Goal: Task Accomplishment & Management: Use online tool/utility

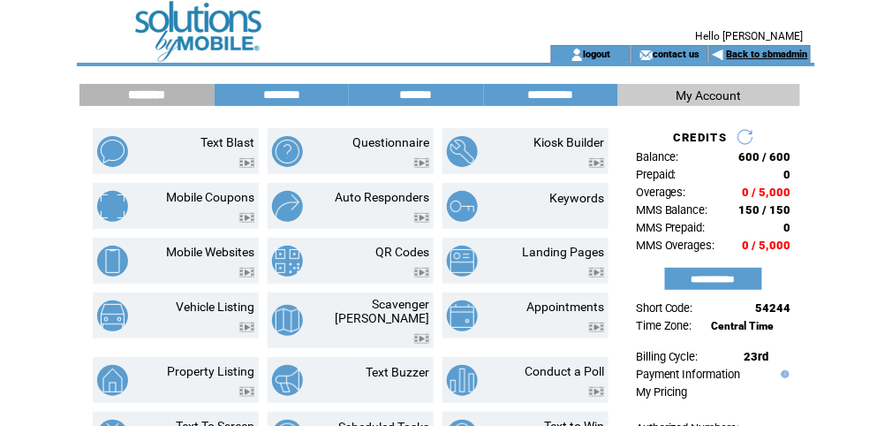
click at [784, 55] on link "Back to sbmadmin" at bounding box center [767, 54] width 81 height 11
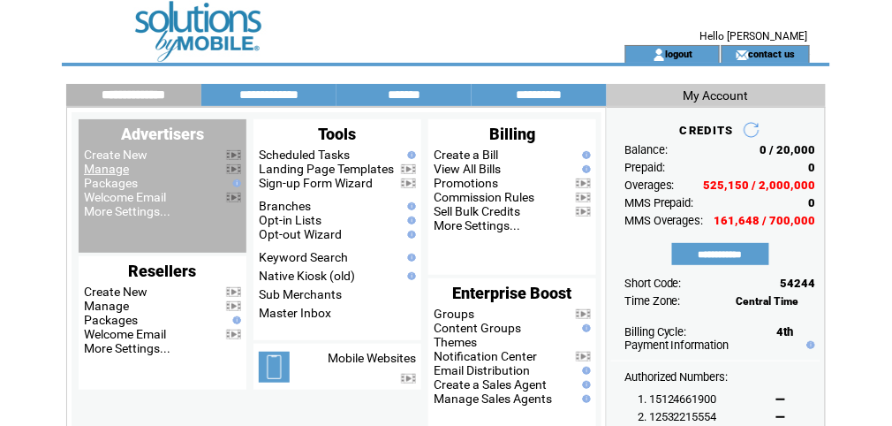
click at [104, 171] on link "Manage" at bounding box center [106, 169] width 45 height 14
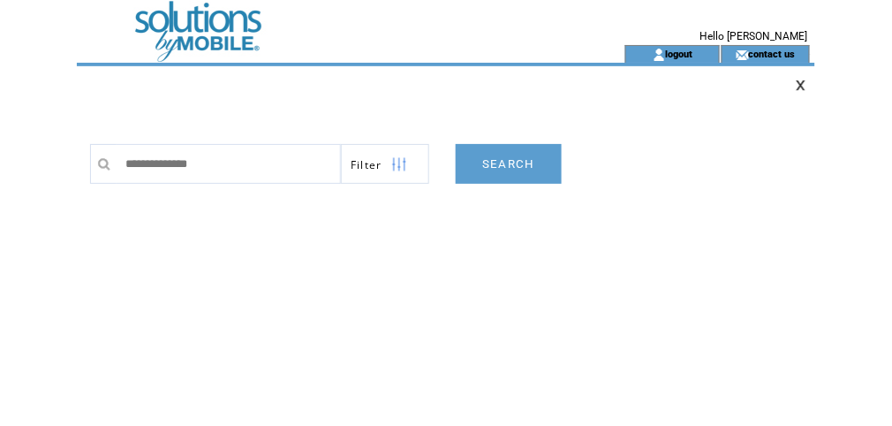
type input "**********"
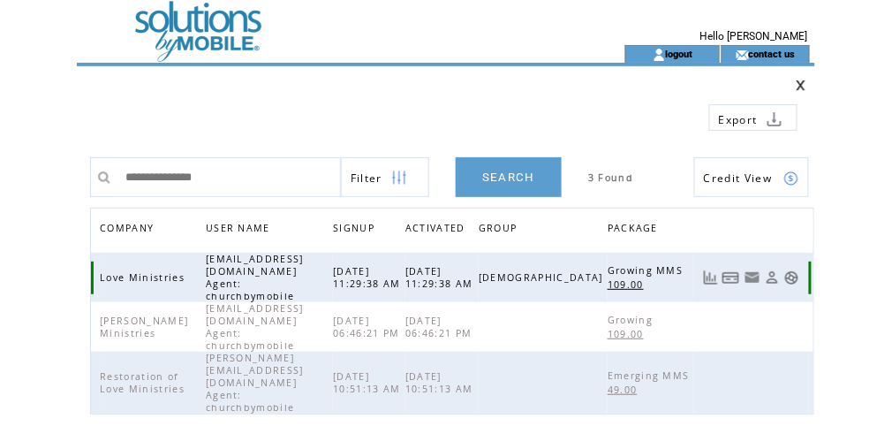
click at [789, 270] on link at bounding box center [791, 277] width 15 height 15
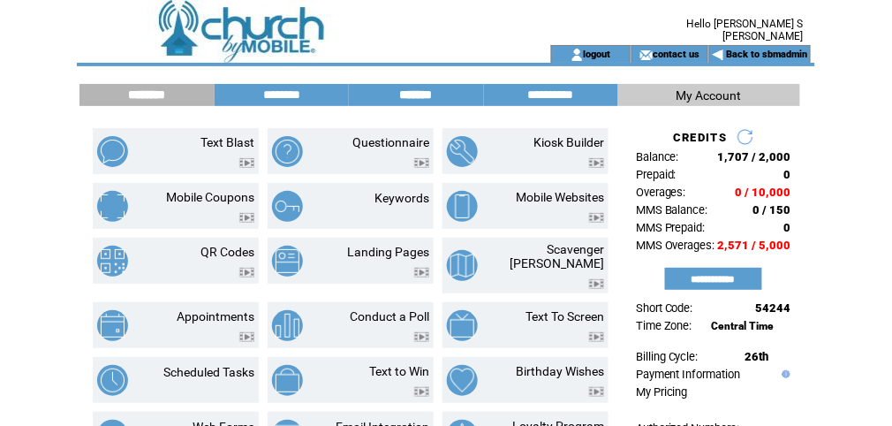
click at [432, 93] on input "*******" at bounding box center [416, 94] width 132 height 15
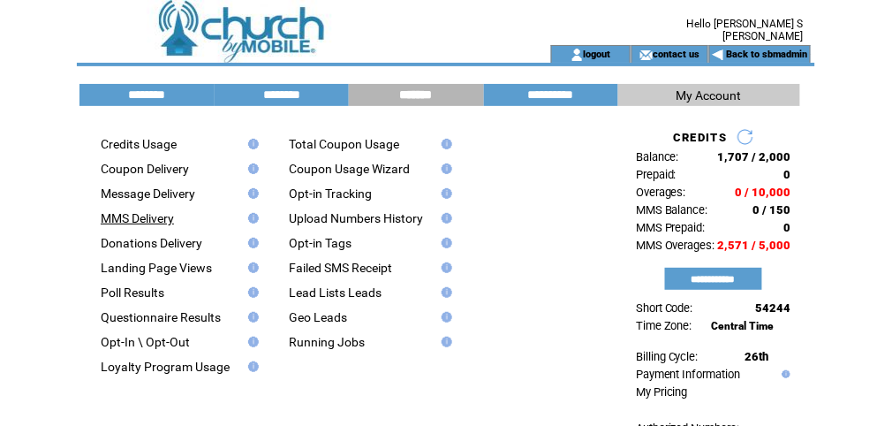
click at [156, 225] on link "MMS Delivery" at bounding box center [137, 218] width 73 height 14
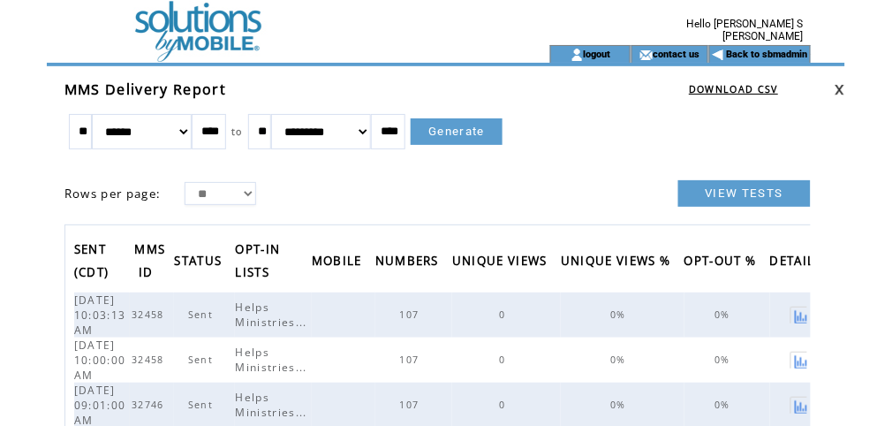
click at [248, 31] on td at bounding box center [289, 22] width 425 height 45
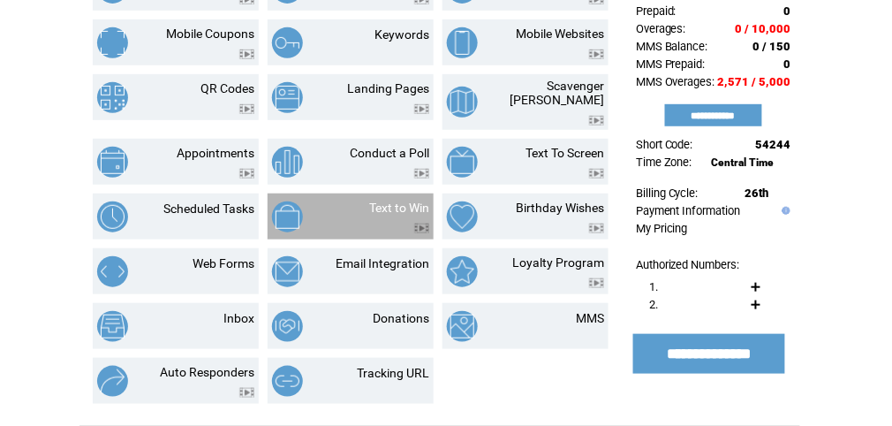
scroll to position [188, 0]
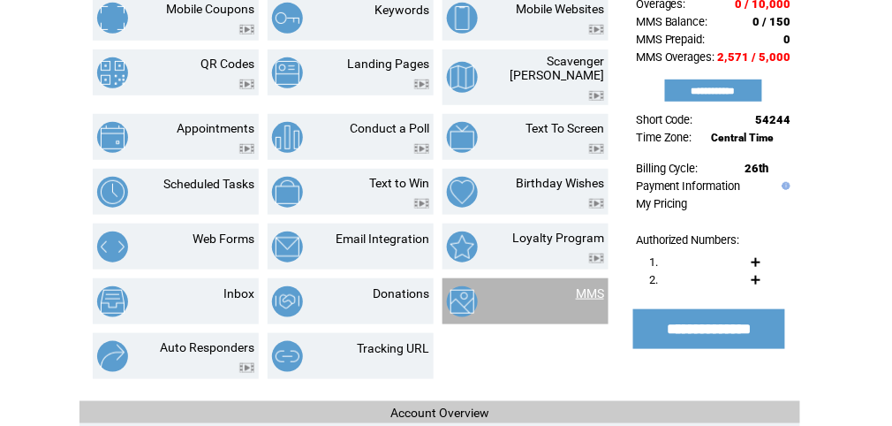
click at [578, 286] on link "MMS" at bounding box center [590, 293] width 28 height 14
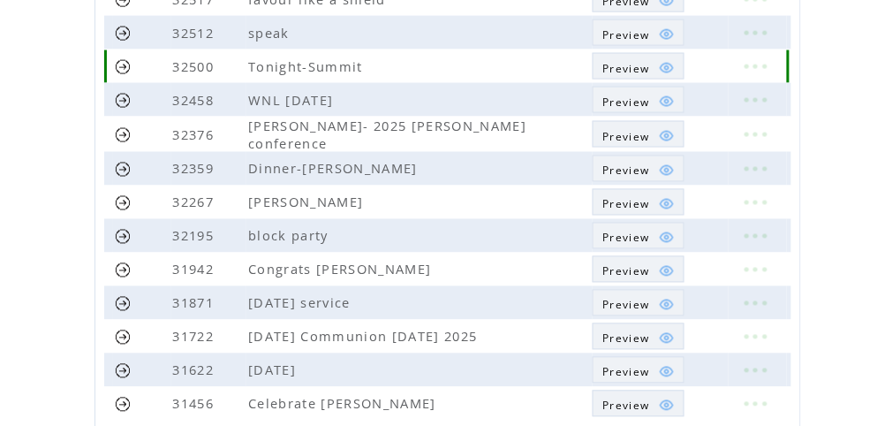
scroll to position [565, 0]
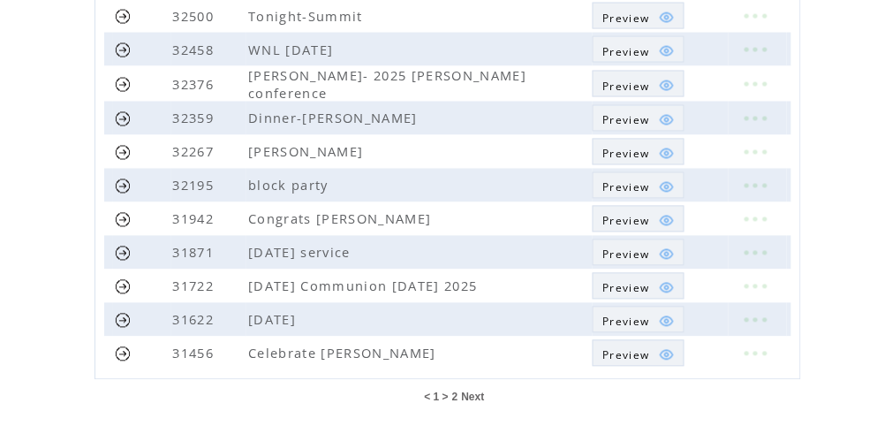
click at [457, 395] on td "2" at bounding box center [455, 397] width 8 height 14
click at [455, 394] on span "2" at bounding box center [455, 397] width 6 height 12
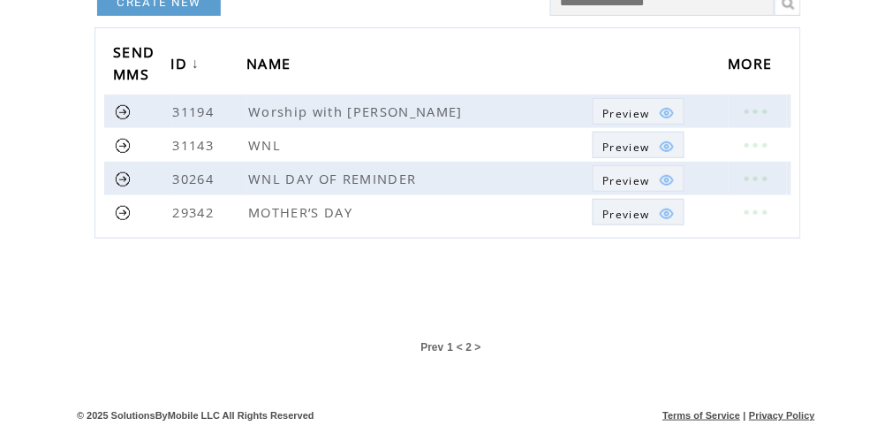
scroll to position [170, 0]
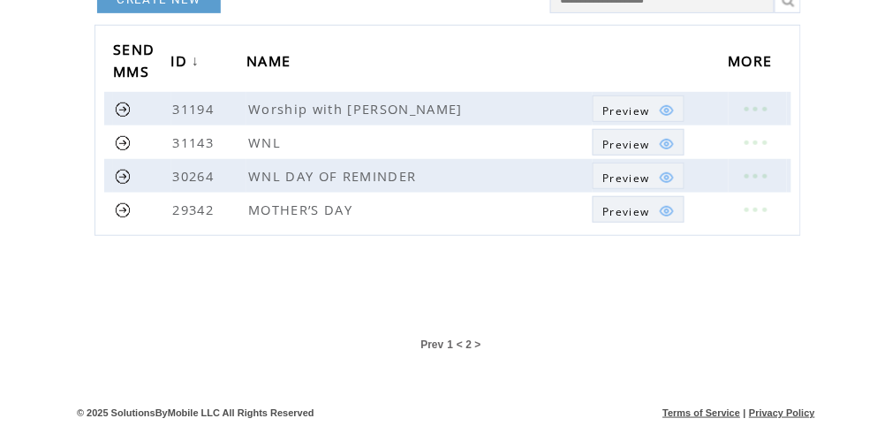
click at [450, 341] on span "1" at bounding box center [450, 344] width 6 height 12
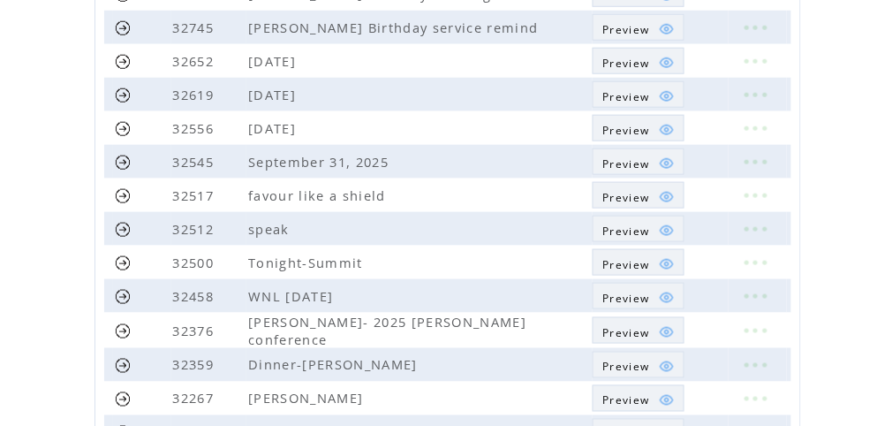
scroll to position [329, 0]
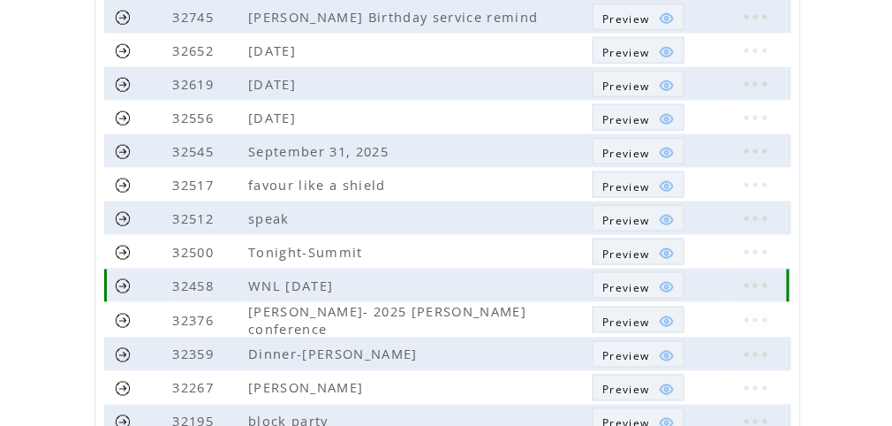
click at [634, 283] on span "Preview" at bounding box center [625, 287] width 47 height 15
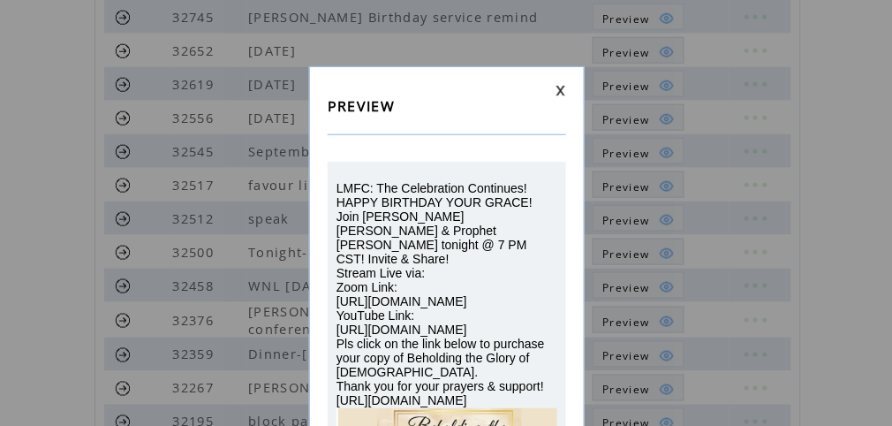
scroll to position [0, 0]
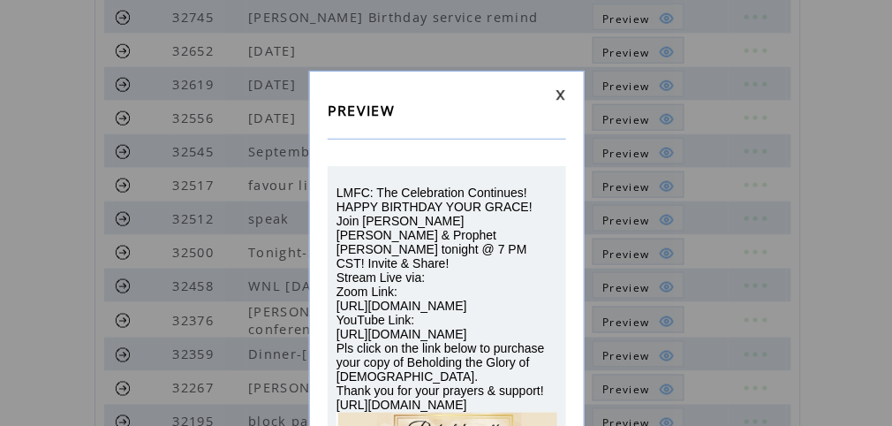
click at [560, 94] on link at bounding box center [560, 94] width 11 height 11
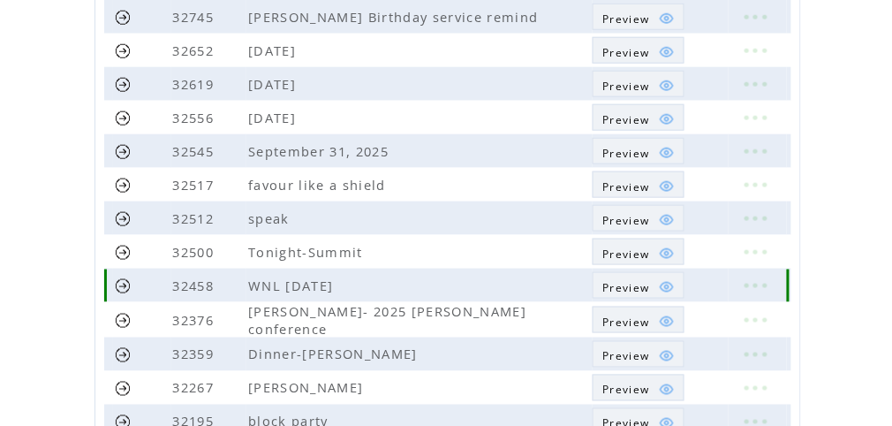
click at [125, 280] on link at bounding box center [123, 285] width 17 height 17
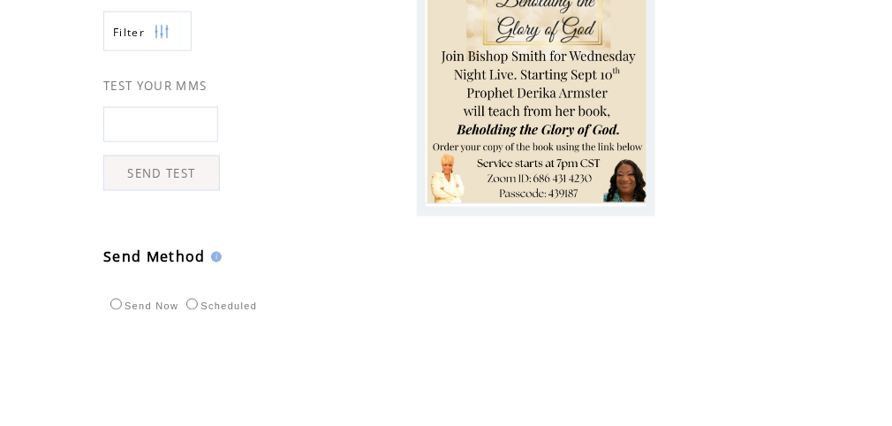
scroll to position [424, 0]
click at [155, 125] on input "text" at bounding box center [160, 123] width 115 height 35
type input "**********"
click at [158, 178] on link "SEND TEST" at bounding box center [161, 172] width 117 height 35
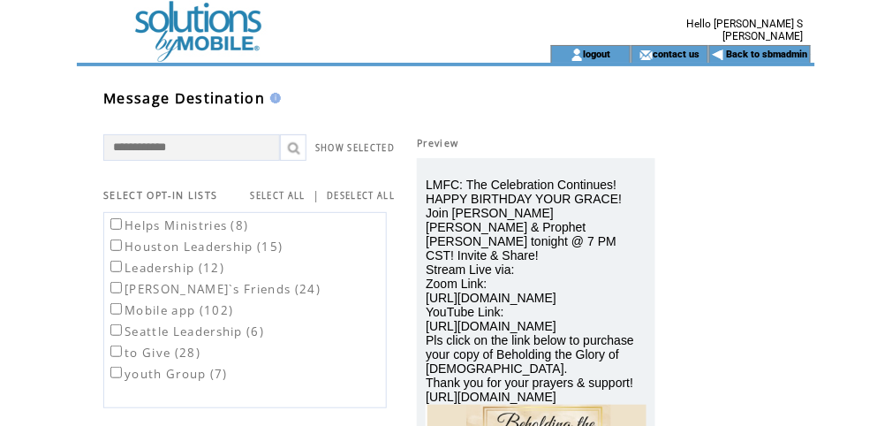
click at [221, 51] on td at bounding box center [289, 54] width 425 height 18
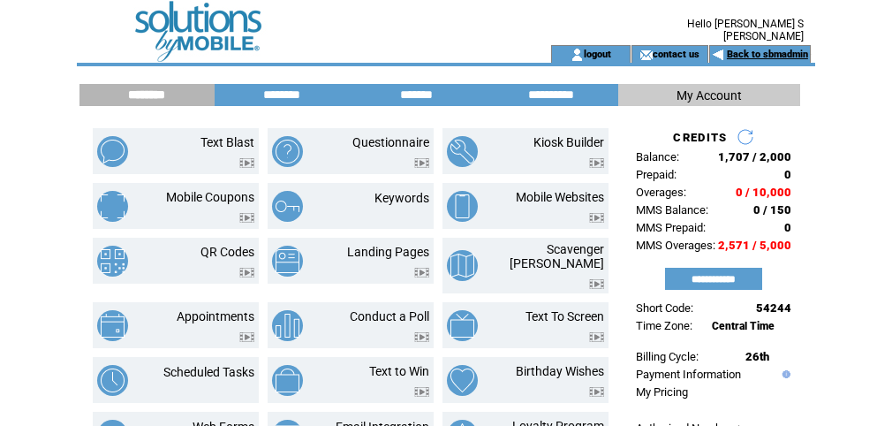
click at [794, 52] on link "Back to sbmadmin" at bounding box center [767, 54] width 81 height 11
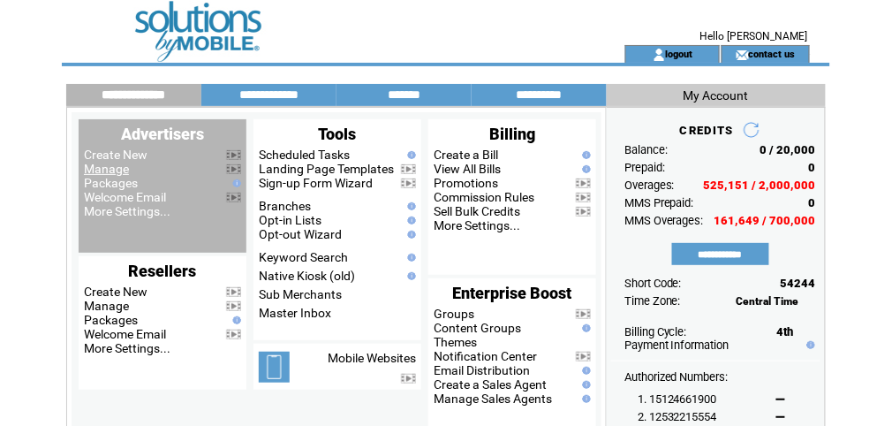
click at [103, 168] on link "Manage" at bounding box center [106, 169] width 45 height 14
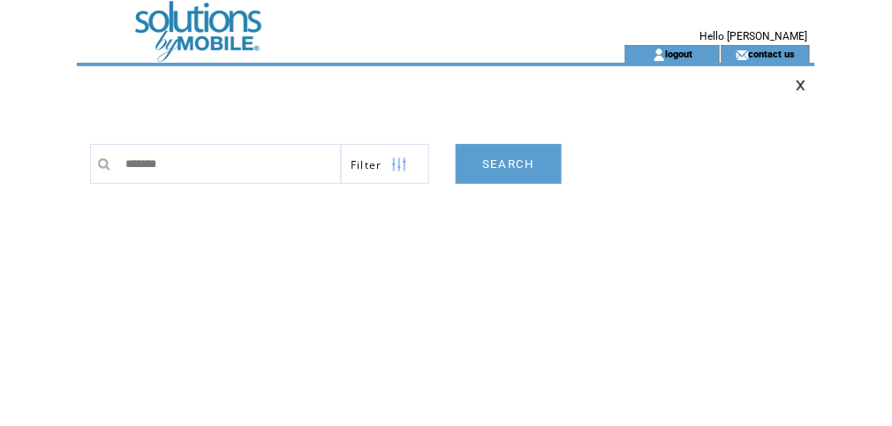
type input "*******"
click at [480, 173] on link "SEARCH" at bounding box center [509, 164] width 106 height 40
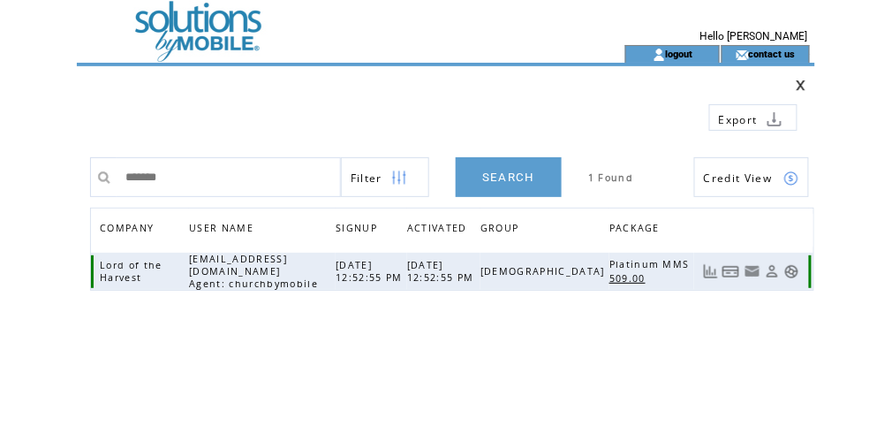
click at [790, 270] on link at bounding box center [791, 271] width 15 height 15
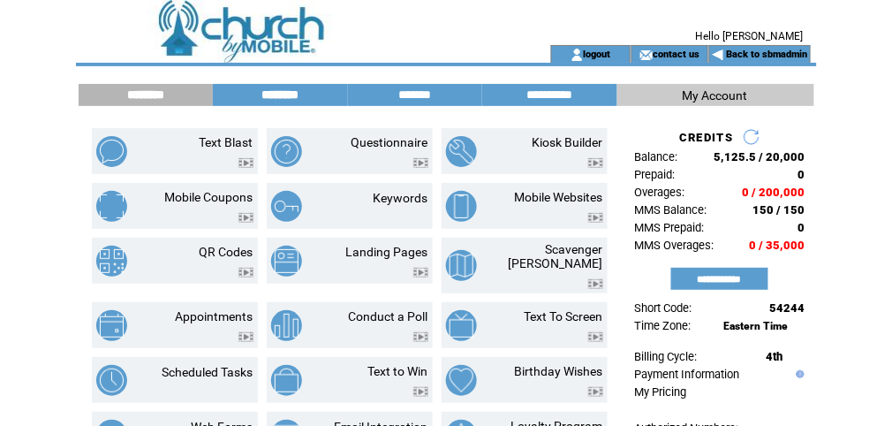
click at [291, 91] on input "********" at bounding box center [280, 94] width 132 height 15
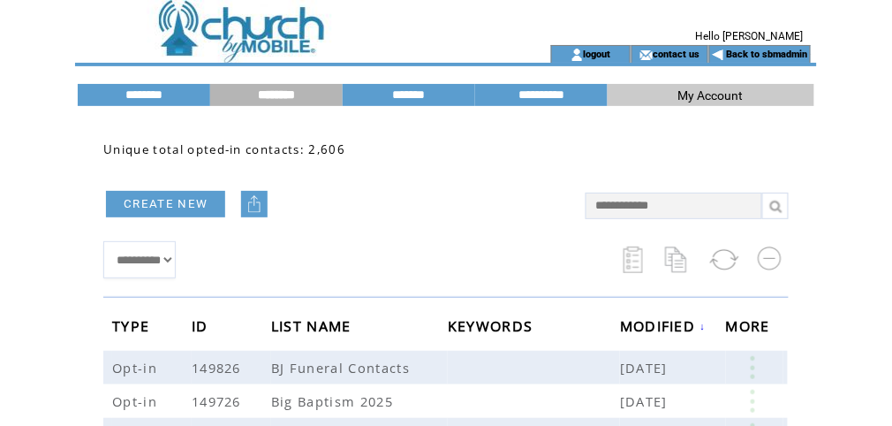
click at [257, 201] on img at bounding box center [255, 204] width 18 height 18
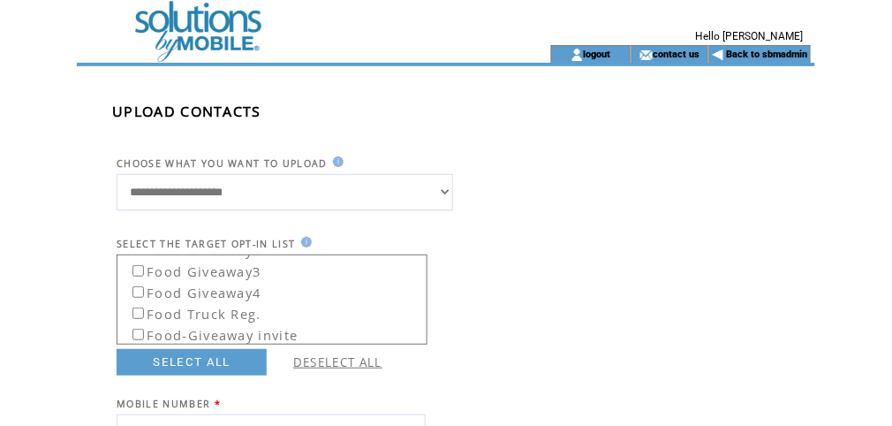
scroll to position [998, 0]
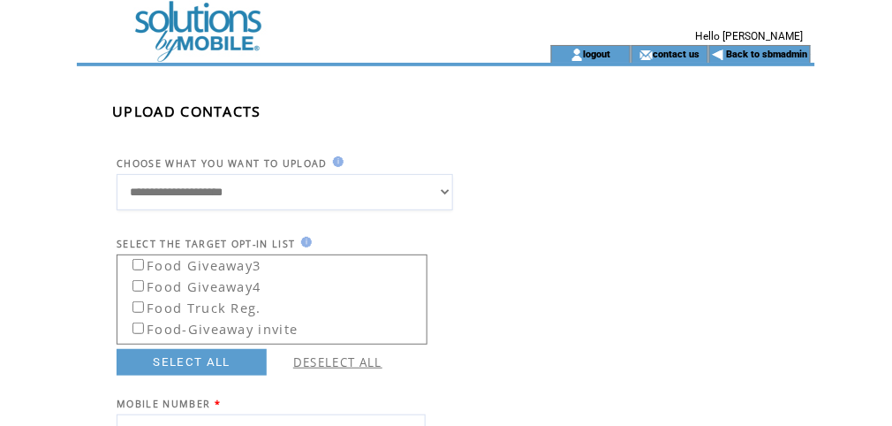
click at [209, 37] on td at bounding box center [289, 22] width 425 height 45
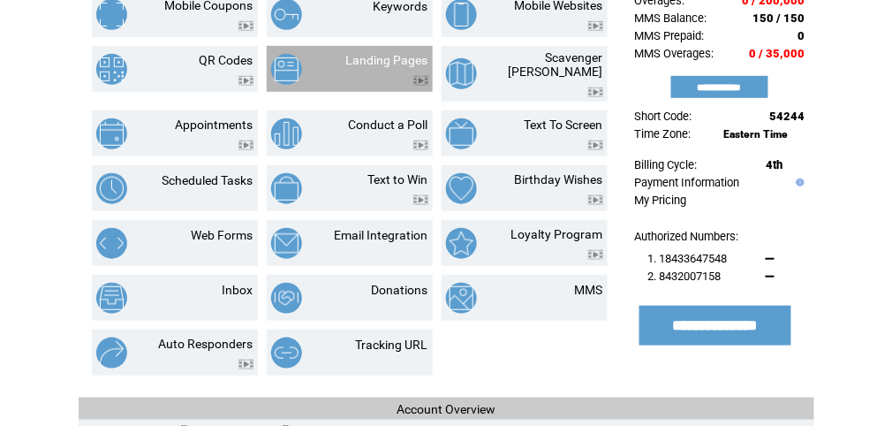
scroll to position [235, 0]
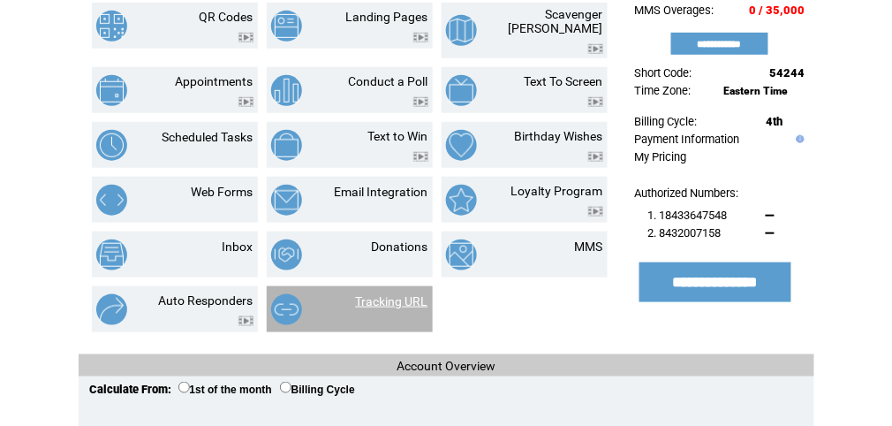
click at [387, 294] on link "Tracking URL" at bounding box center [392, 301] width 72 height 14
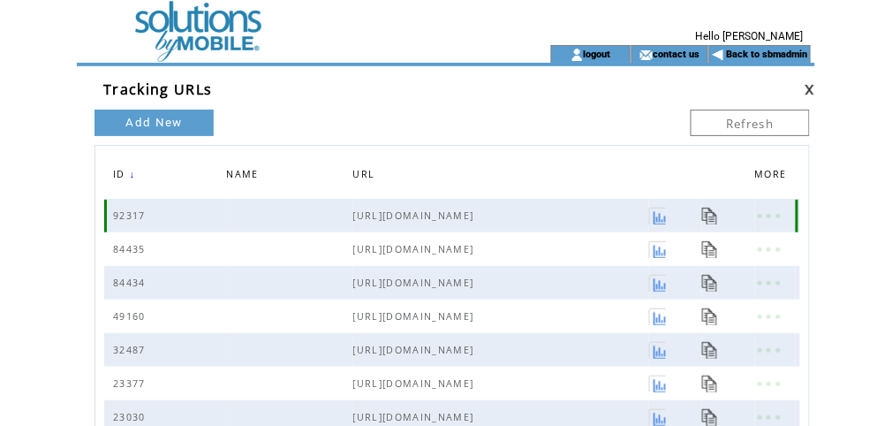
click at [659, 221] on link at bounding box center [657, 216] width 17 height 17
click at [709, 215] on link at bounding box center [710, 216] width 17 height 17
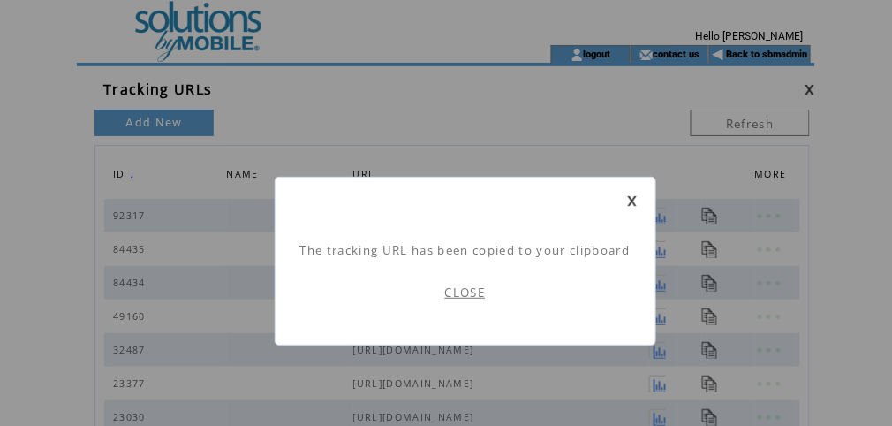
click at [629, 198] on link at bounding box center [632, 200] width 11 height 11
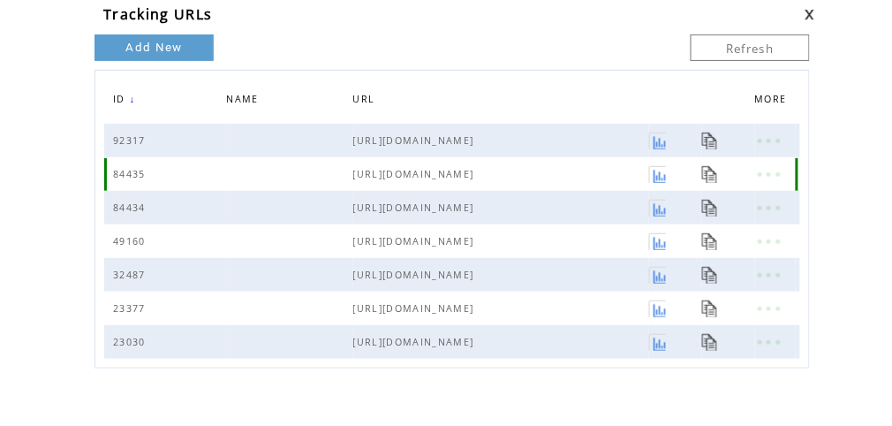
scroll to position [94, 0]
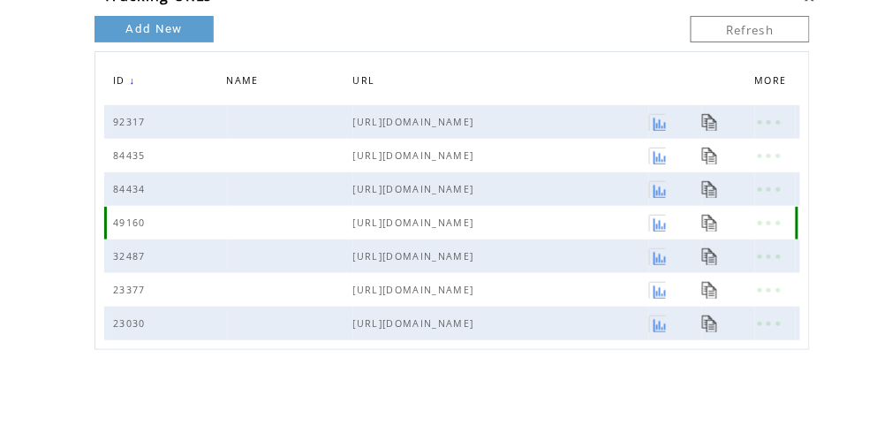
click at [660, 223] on link at bounding box center [657, 223] width 17 height 17
